Goal: Information Seeking & Learning: Understand process/instructions

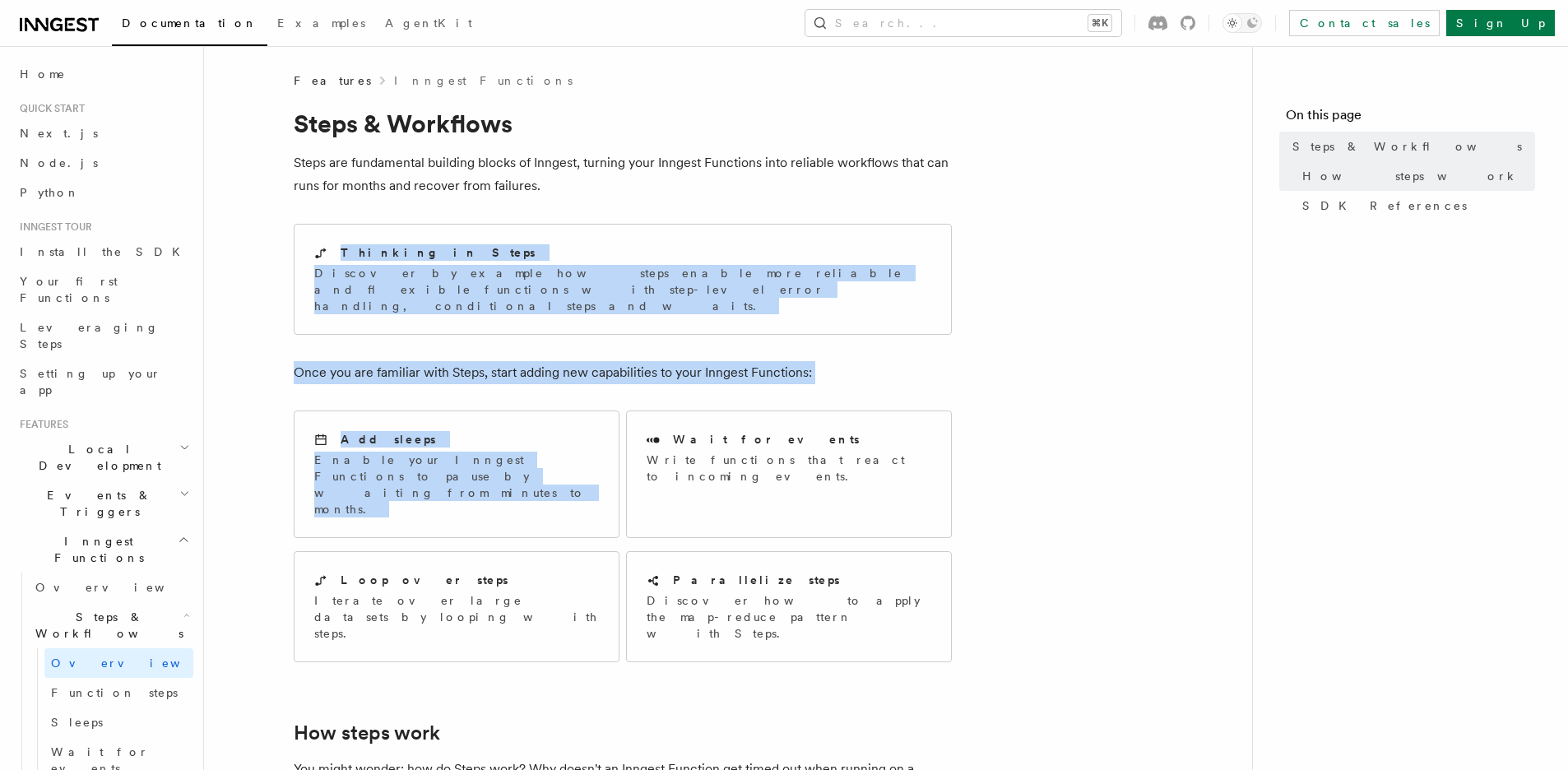
drag, startPoint x: 609, startPoint y: 182, endPoint x: 1006, endPoint y: 423, distance: 464.4
click at [479, 592] on p "Iterate over large datasets by looping with steps." at bounding box center [457, 617] width 284 height 49
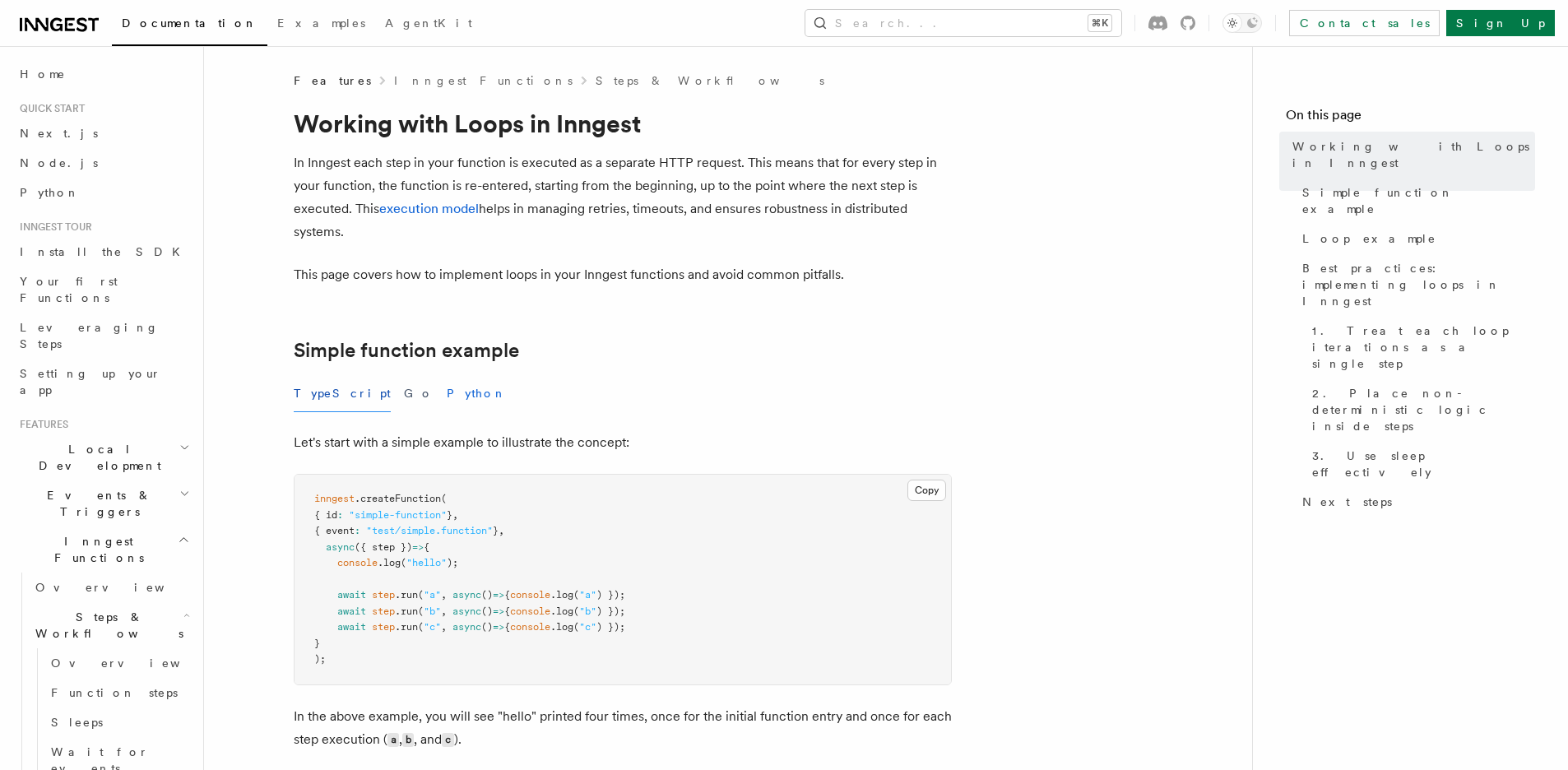
click at [447, 389] on button "Python" at bounding box center [476, 393] width 60 height 37
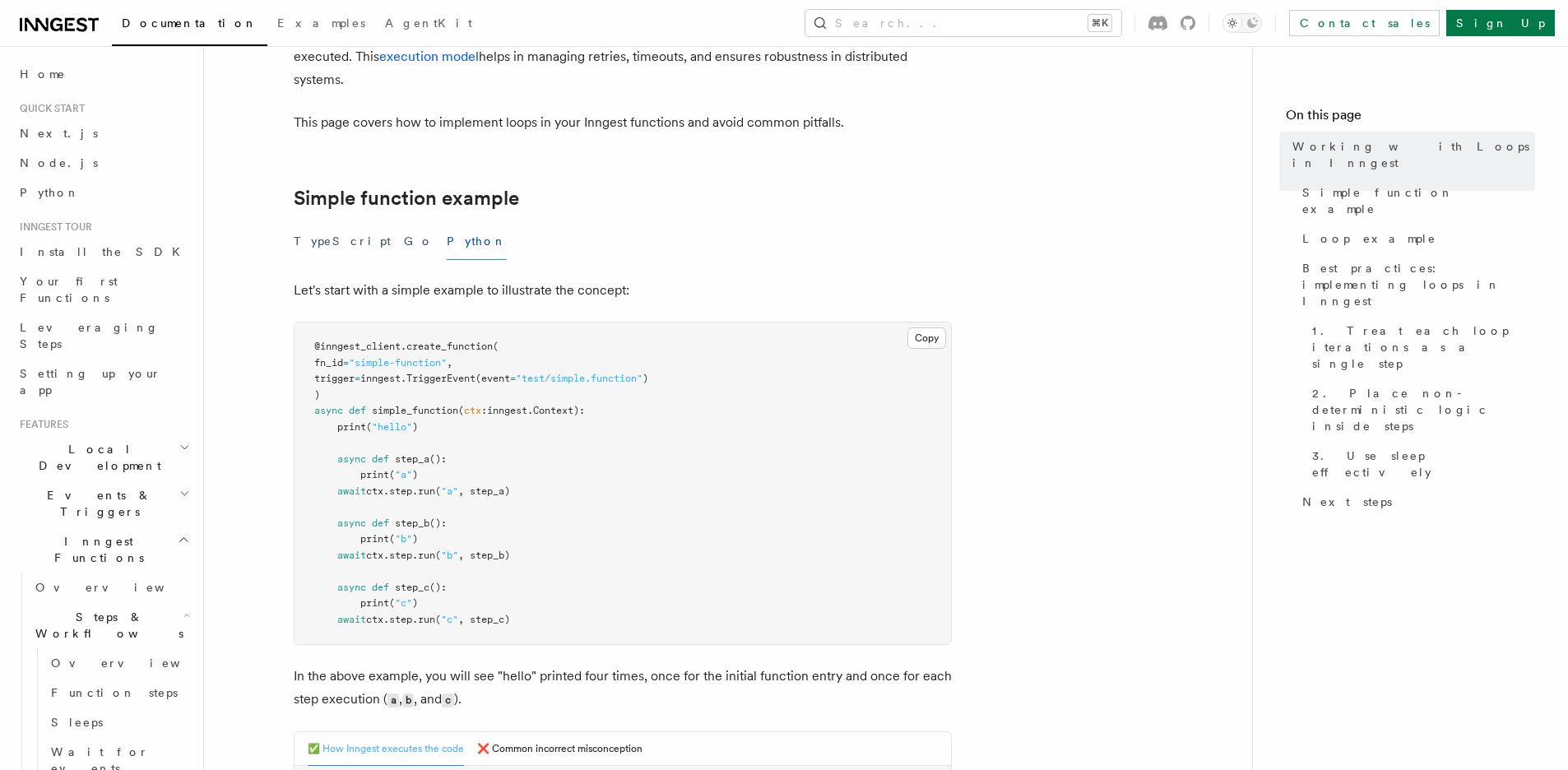
scroll to position [470, 0]
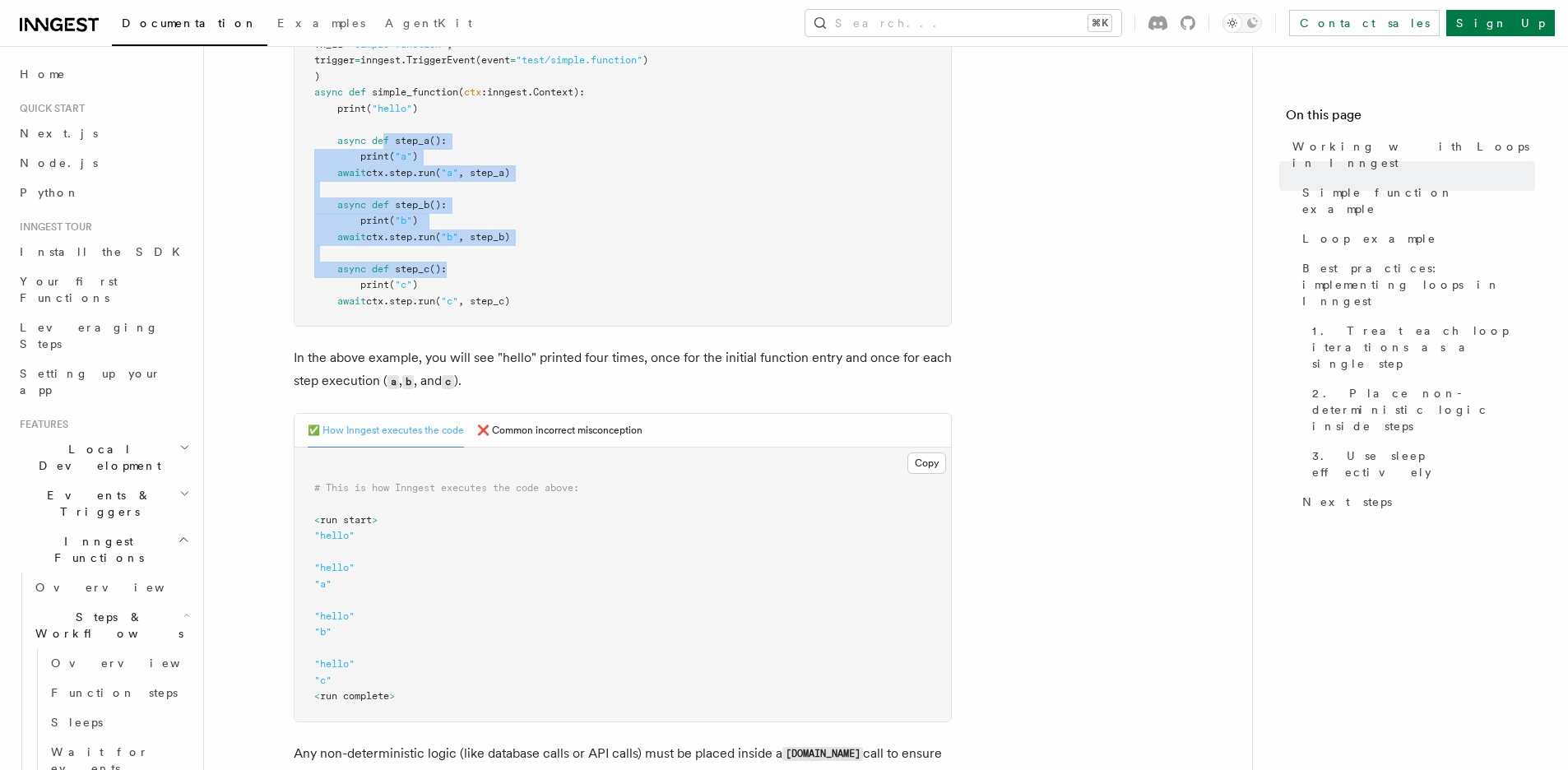
drag, startPoint x: 387, startPoint y: 138, endPoint x: 573, endPoint y: 277, distance: 232.2
click at [556, 267] on pre "@inngest_client . create_function ( fn_id = "simple-function" , trigger = innge…" at bounding box center [622, 165] width 656 height 322
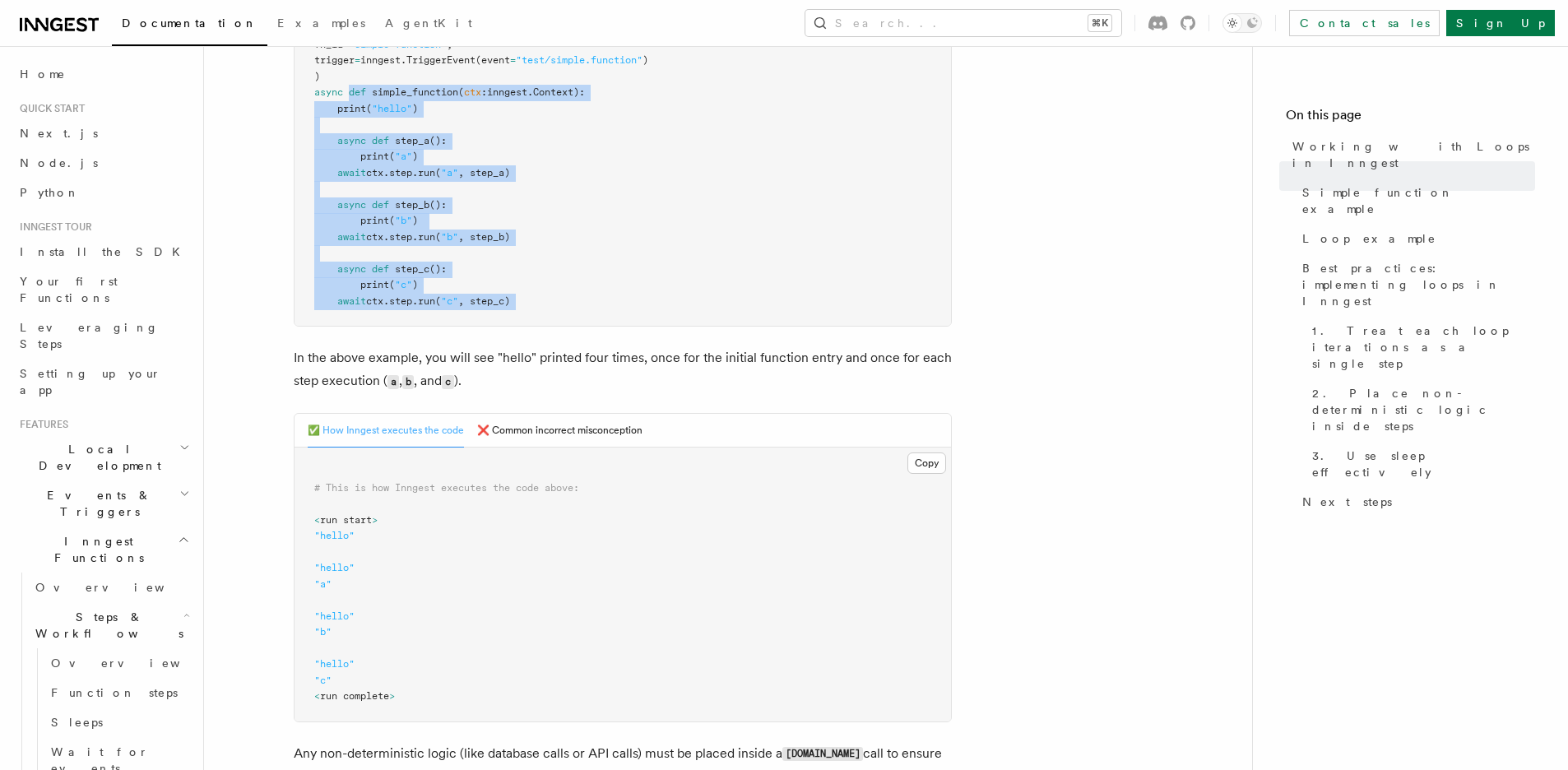
drag, startPoint x: 641, startPoint y: 320, endPoint x: 348, endPoint y: 89, distance: 373.1
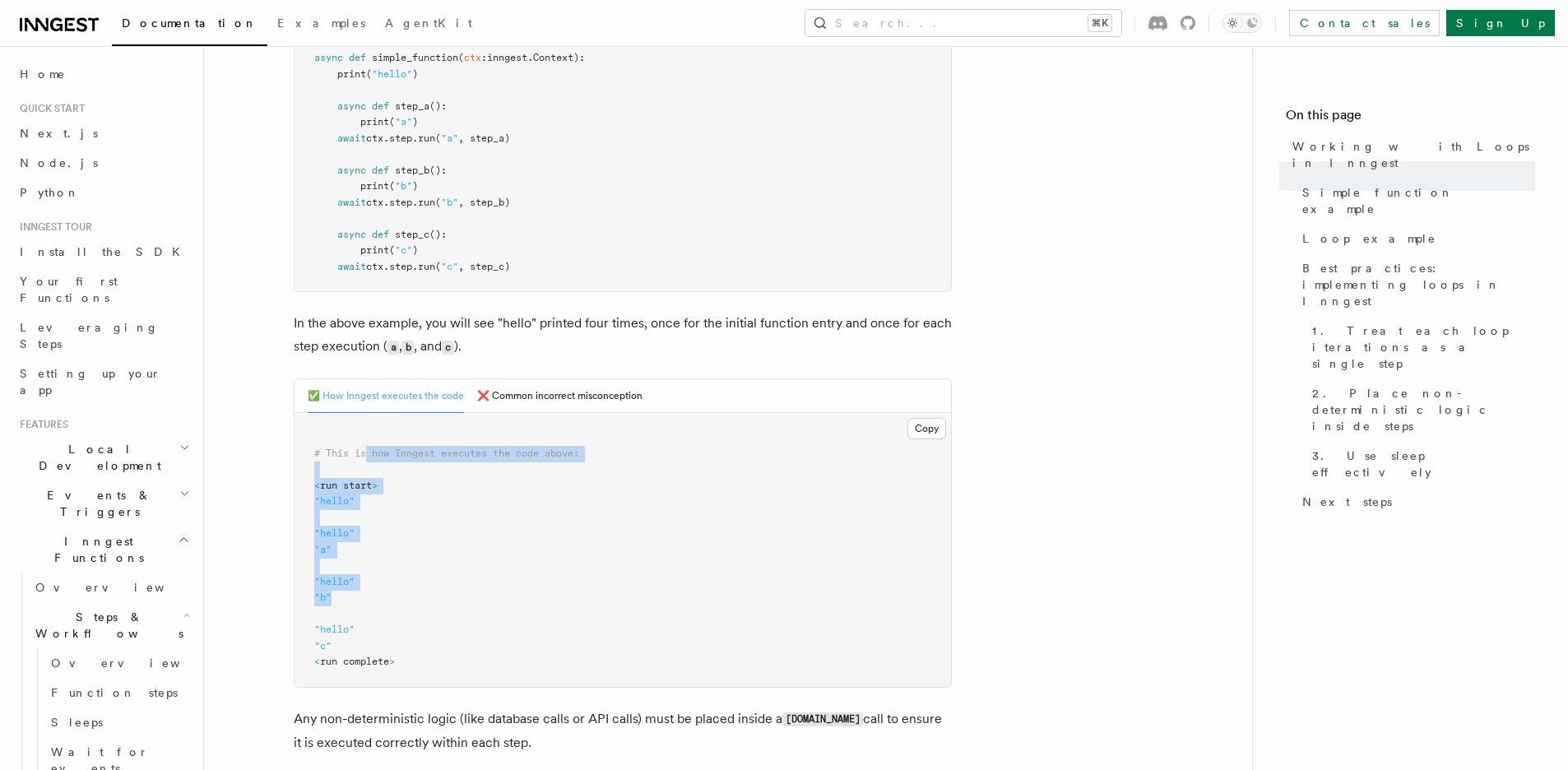
drag, startPoint x: 367, startPoint y: 448, endPoint x: 507, endPoint y: 568, distance: 184.4
click at [517, 578] on pre "# This is how Inngest executes the code above: < run start > "hello" "hello" "a…" at bounding box center [622, 550] width 656 height 274
drag, startPoint x: 483, startPoint y: 625, endPoint x: 370, endPoint y: 446, distance: 211.7
click at [370, 446] on pre "# This is how Inngest executes the code above: < run start > "hello" "hello" "a…" at bounding box center [622, 550] width 656 height 274
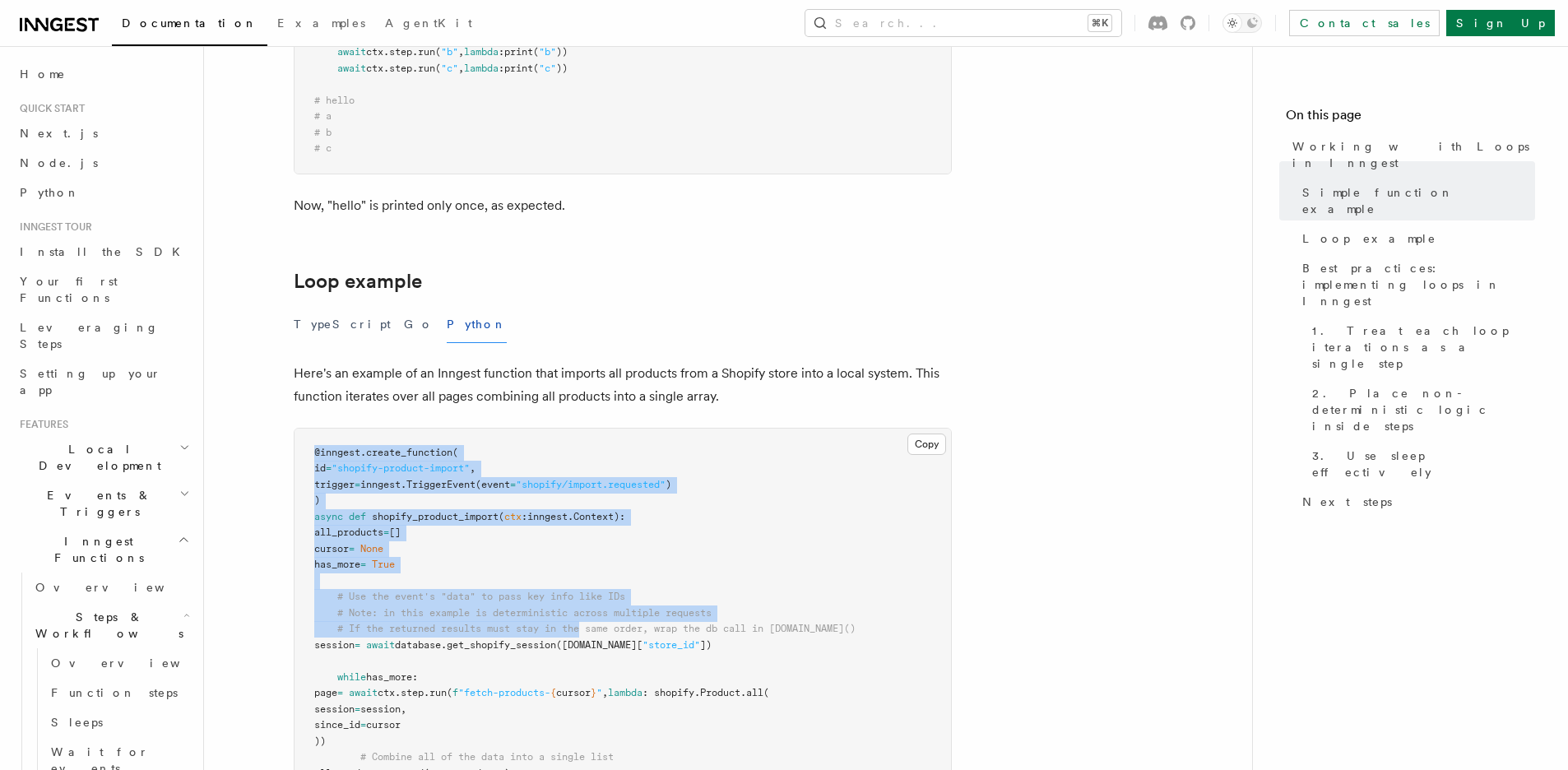
drag, startPoint x: 395, startPoint y: 464, endPoint x: 596, endPoint y: 598, distance: 241.6
click at [588, 605] on pre "@inngest . create_function ( id = "shopify-product-import" , trigger = inngest.…" at bounding box center [622, 662] width 656 height 466
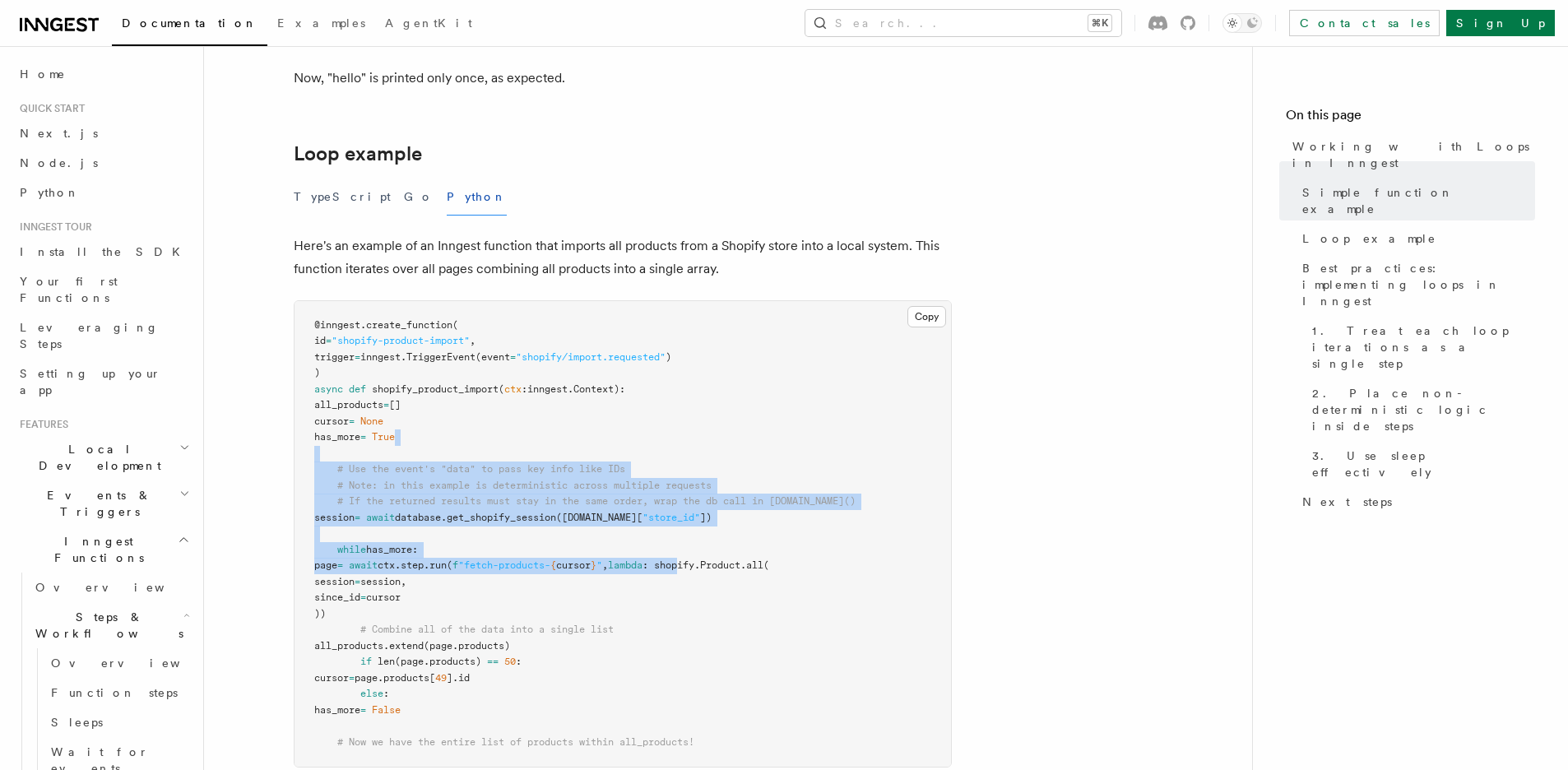
drag, startPoint x: 746, startPoint y: 520, endPoint x: 469, endPoint y: 411, distance: 297.7
click at [469, 411] on pre "@inngest . create_function ( id = "shopify-product-import" , trigger = inngest.…" at bounding box center [622, 534] width 656 height 466
drag, startPoint x: 458, startPoint y: 346, endPoint x: 624, endPoint y: 585, distance: 291.0
click at [622, 586] on pre "@inngest . create_function ( id = "shopify-product-import" , trigger = inngest.…" at bounding box center [622, 534] width 656 height 466
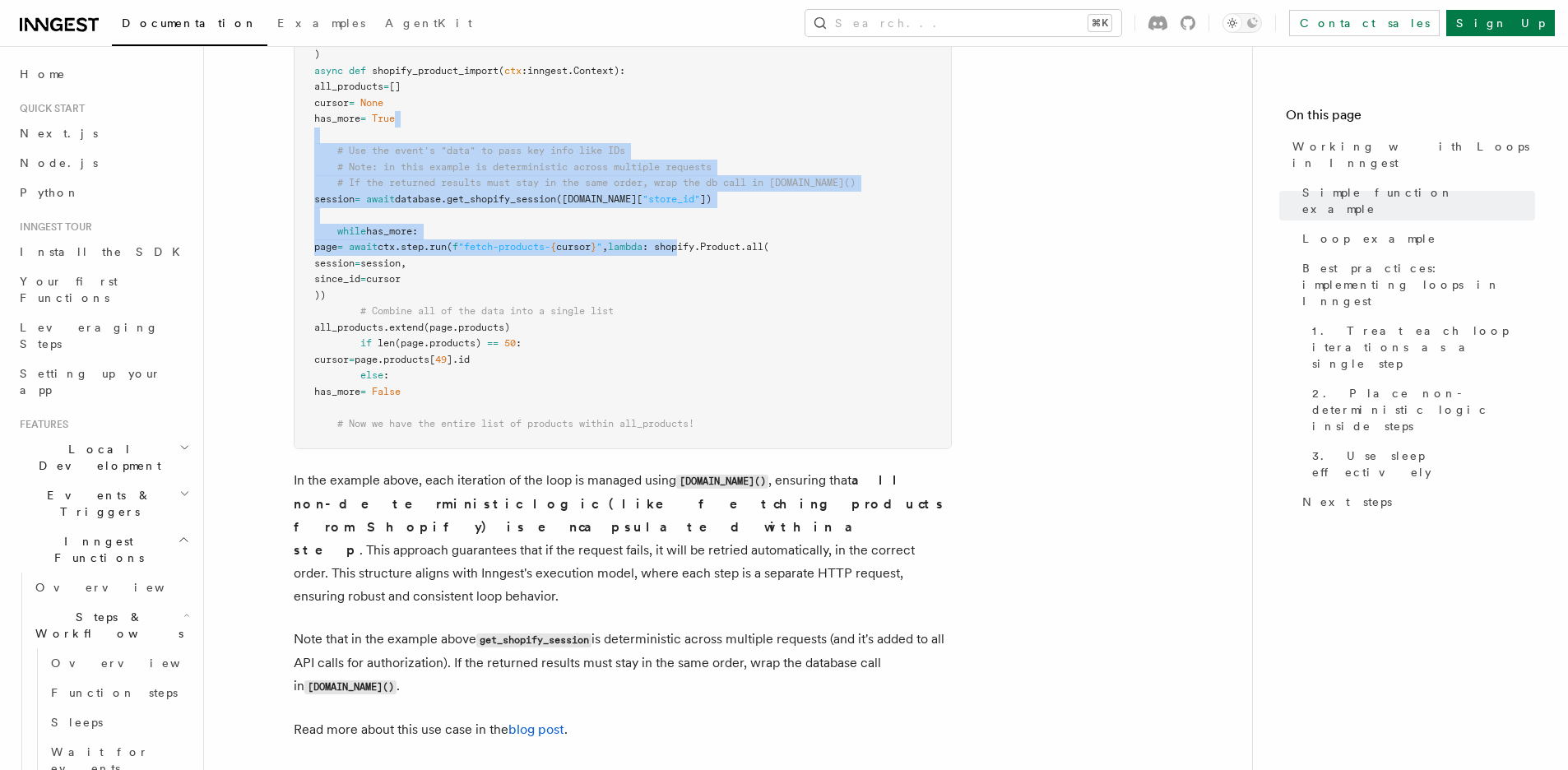
scroll to position [2061, 0]
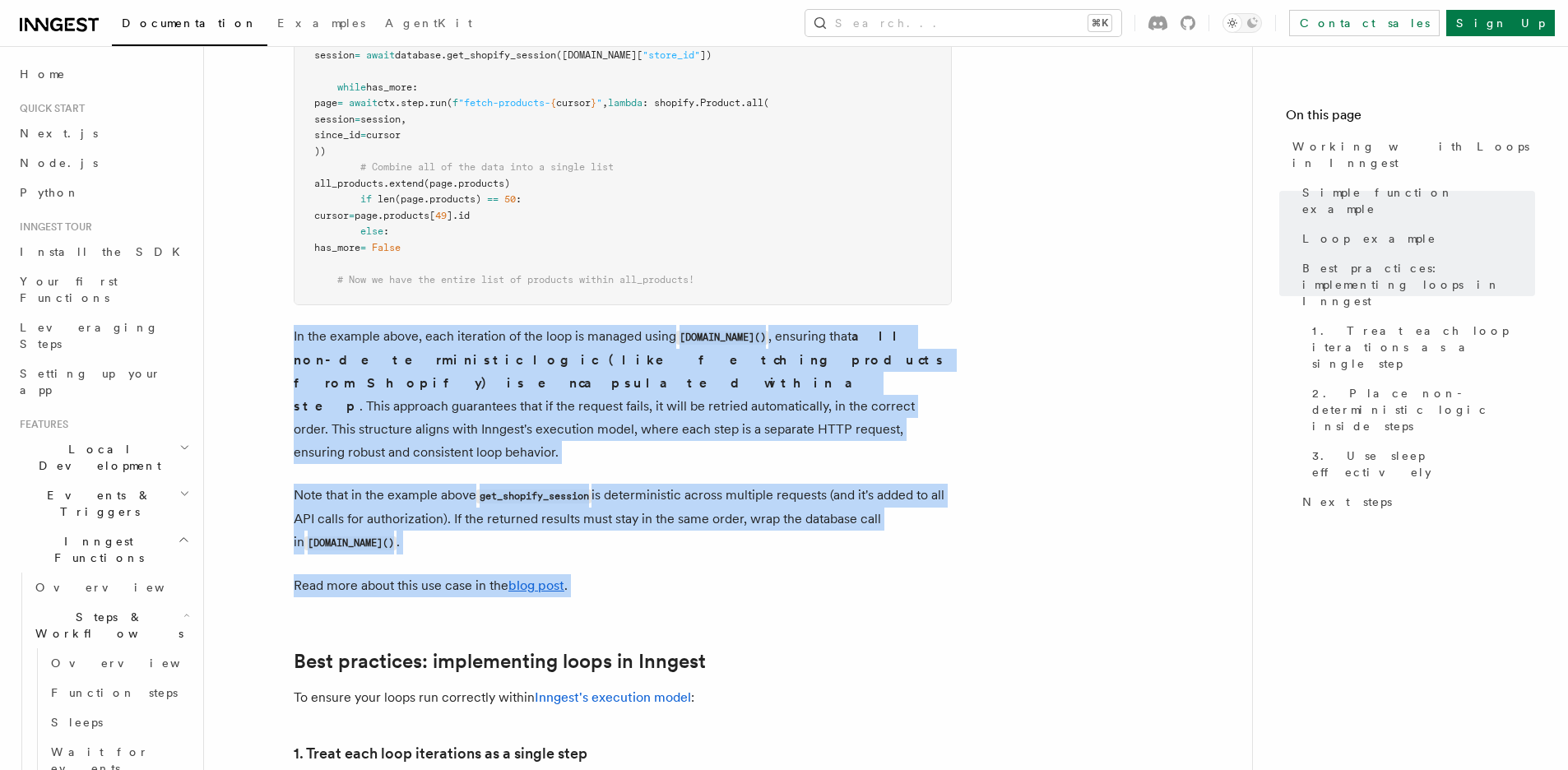
drag, startPoint x: 515, startPoint y: 289, endPoint x: 724, endPoint y: 553, distance: 336.7
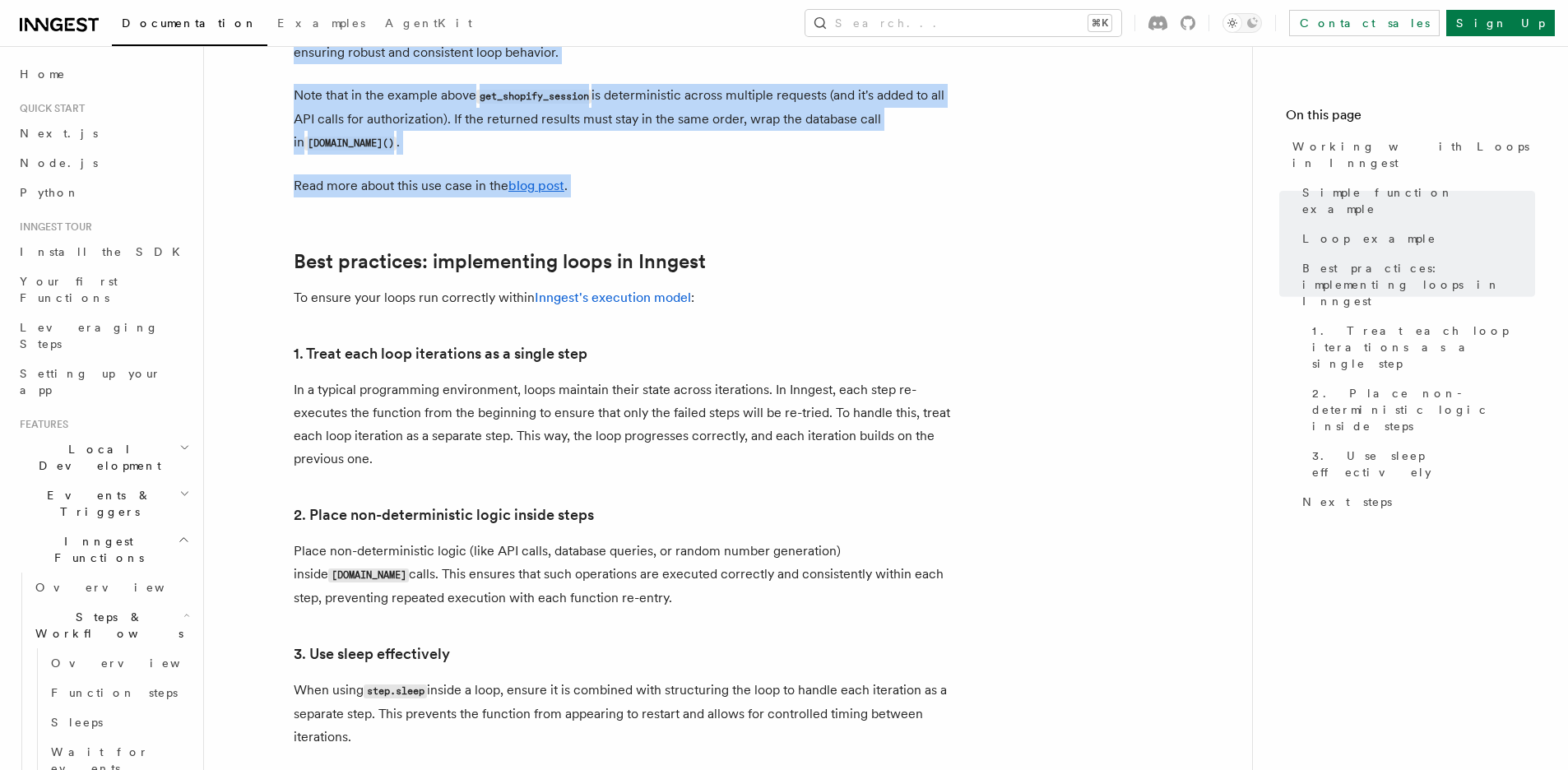
scroll to position [2653, 0]
